Goal: Task Accomplishment & Management: Manage account settings

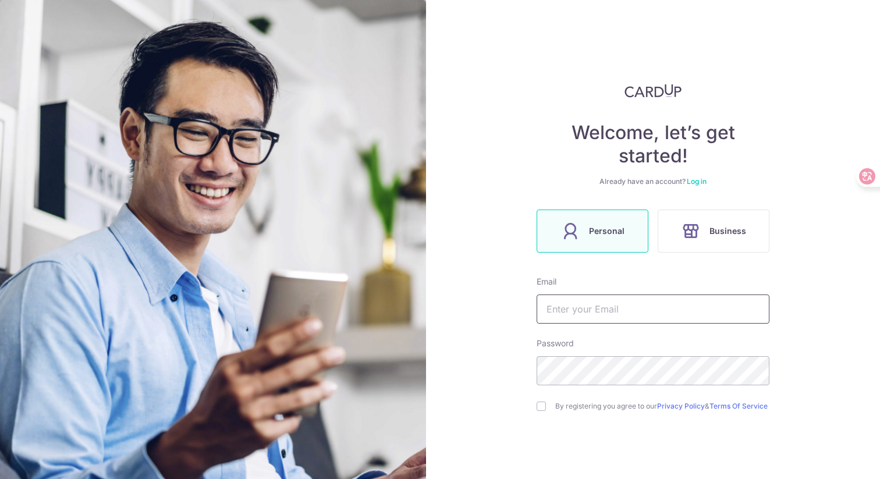
click at [621, 312] on input "text" at bounding box center [653, 309] width 233 height 29
type input "[EMAIL_ADDRESS][DOMAIN_NAME]"
click at [545, 407] on input "checkbox" at bounding box center [541, 406] width 9 height 9
checkbox input "true"
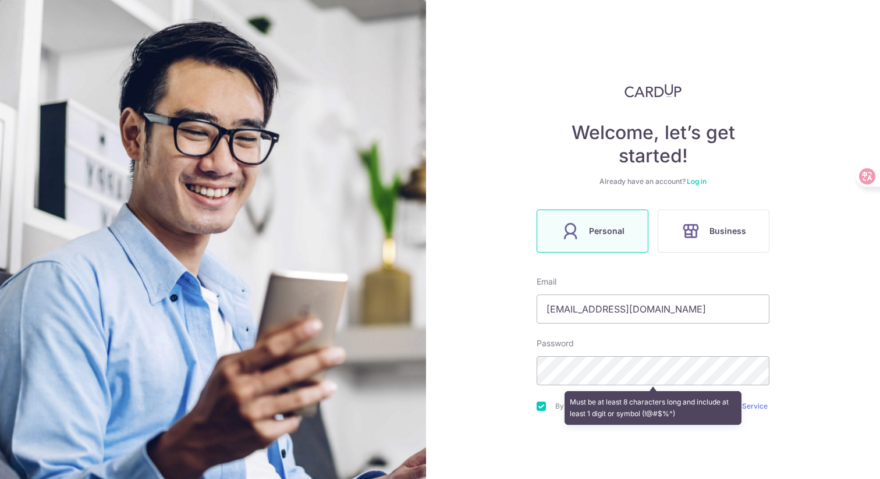
click at [792, 225] on div "Welcome, let’s get started! Already have an account? Log in Personal Business E…" at bounding box center [653, 239] width 454 height 479
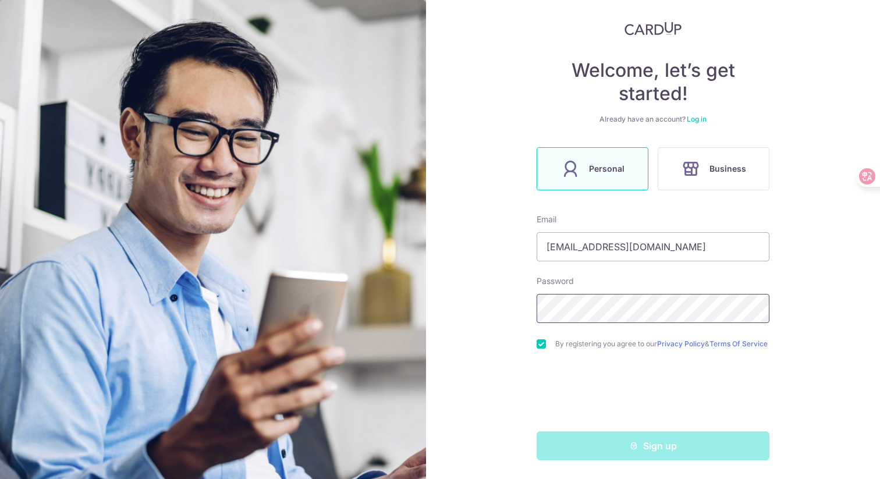
scroll to position [67, 0]
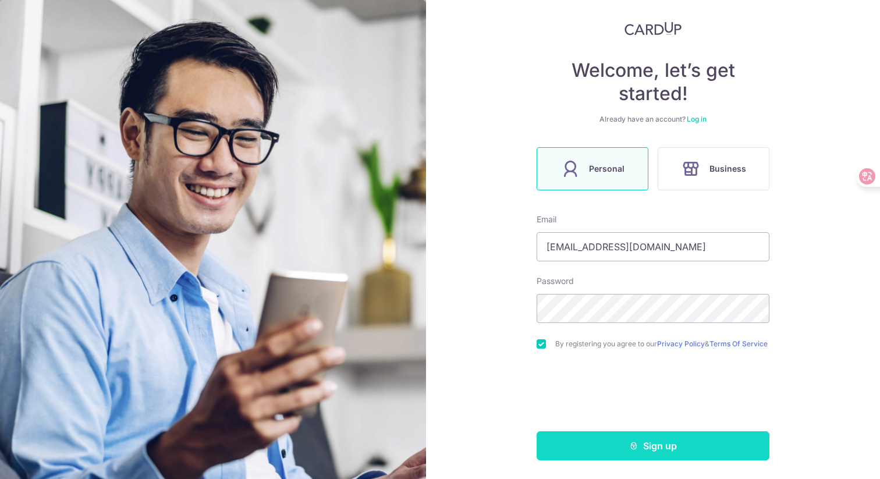
click at [683, 449] on button "Sign up" at bounding box center [653, 445] width 233 height 29
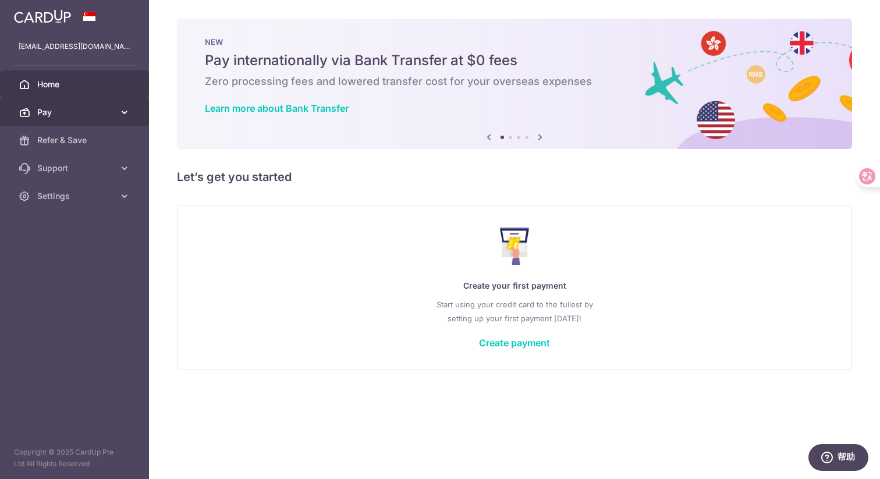
click at [77, 113] on span "Pay" at bounding box center [75, 113] width 77 height 12
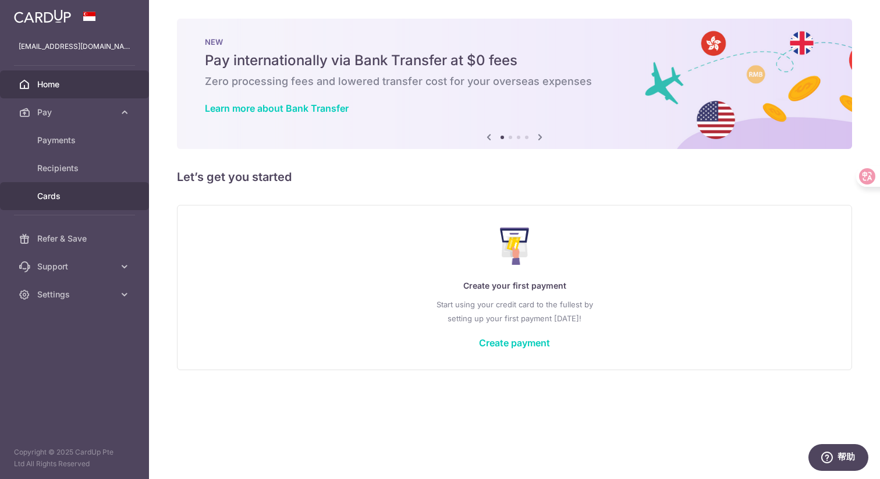
click at [94, 203] on link "Cards" at bounding box center [74, 196] width 149 height 28
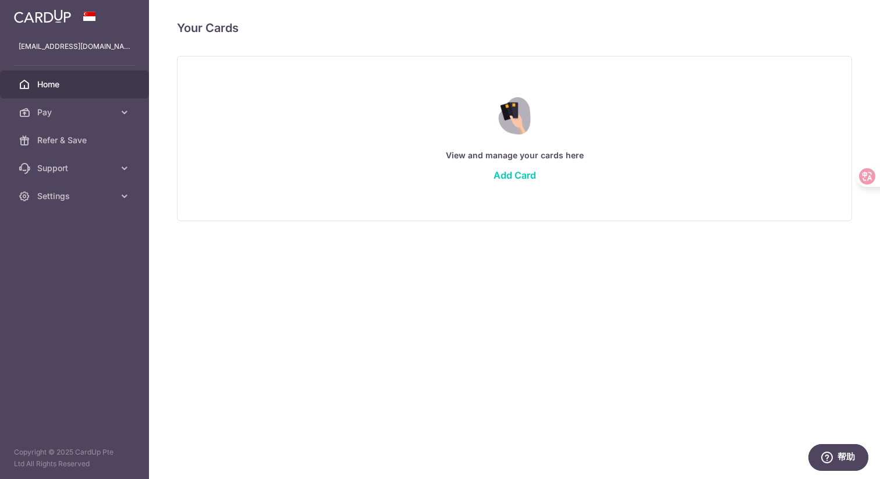
click at [102, 76] on link "Home" at bounding box center [74, 84] width 149 height 28
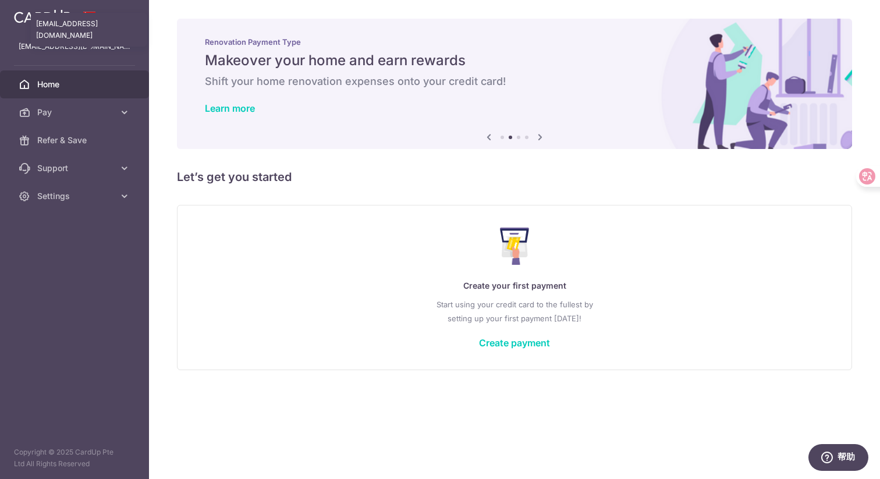
click at [97, 51] on p "[EMAIL_ADDRESS][DOMAIN_NAME]" at bounding box center [75, 47] width 112 height 12
click at [107, 28] on div at bounding box center [74, 16] width 149 height 33
click at [94, 44] on p "[EMAIL_ADDRESS][DOMAIN_NAME]" at bounding box center [75, 47] width 112 height 12
click at [104, 20] on div at bounding box center [74, 16] width 149 height 33
